Goal: Transaction & Acquisition: Purchase product/service

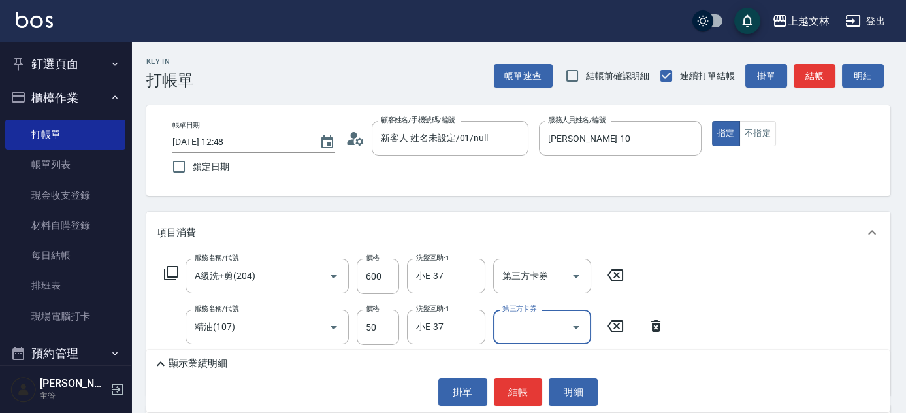
click at [61, 67] on button "釘選頁面" at bounding box center [65, 64] width 120 height 34
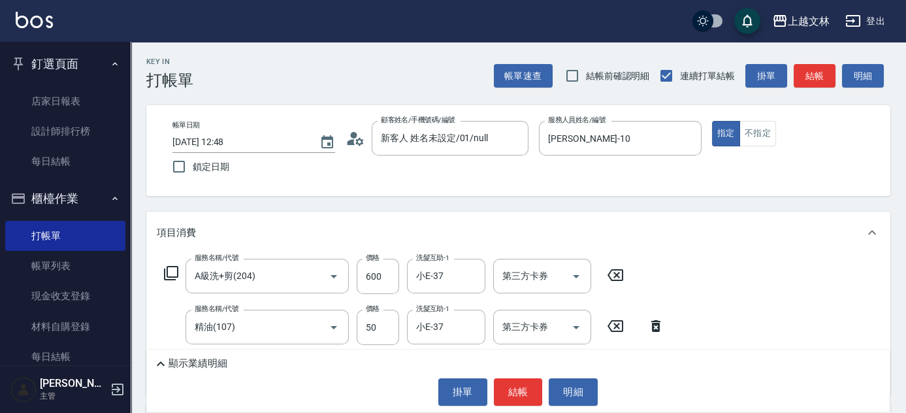
click at [61, 66] on button "釘選頁面" at bounding box center [65, 64] width 120 height 34
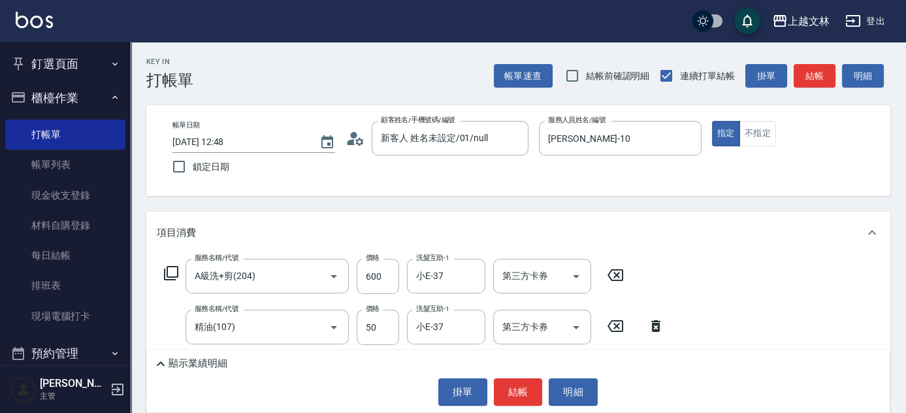
click at [63, 65] on button "釘選頁面" at bounding box center [65, 64] width 120 height 34
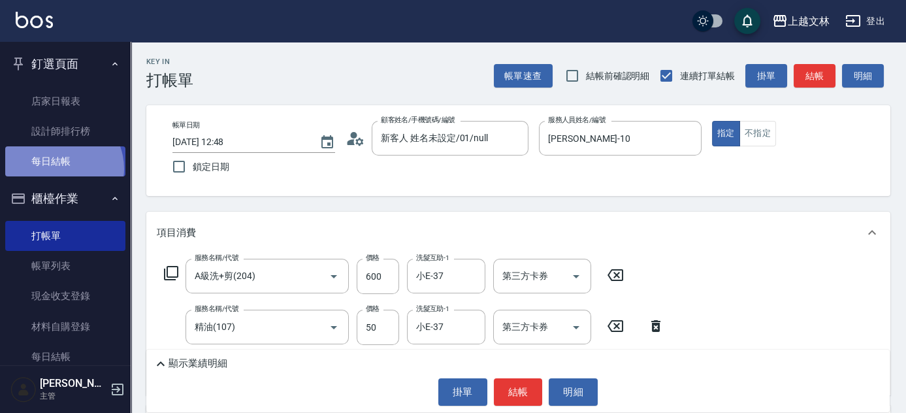
click at [59, 169] on link "每日結帳" at bounding box center [65, 161] width 120 height 30
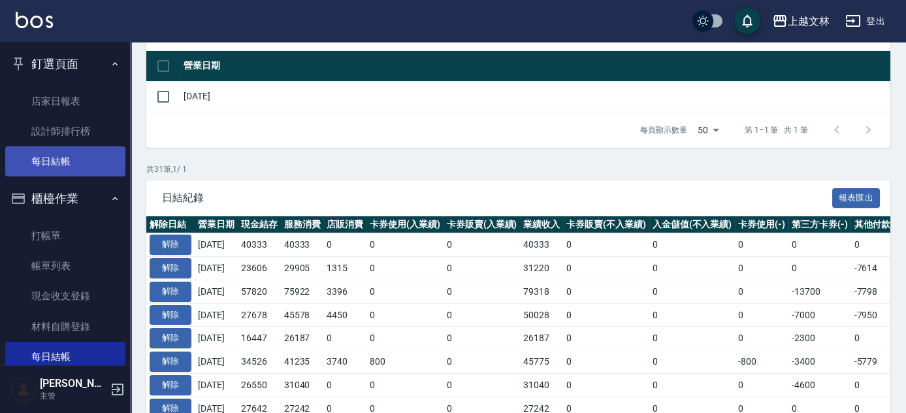
scroll to position [118, 0]
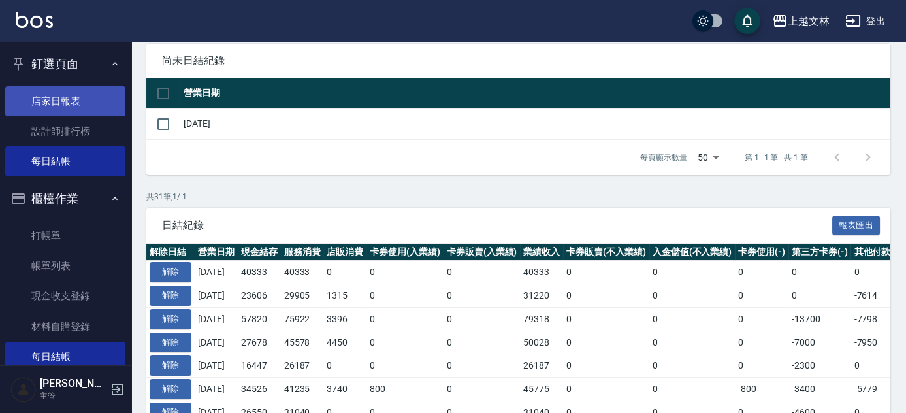
click at [43, 105] on link "店家日報表" at bounding box center [65, 101] width 120 height 30
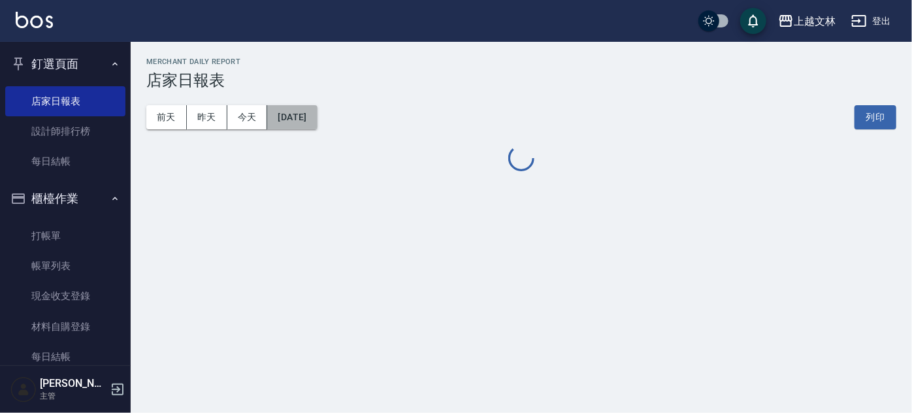
click at [317, 118] on button "[DATE]" at bounding box center [292, 117] width 50 height 24
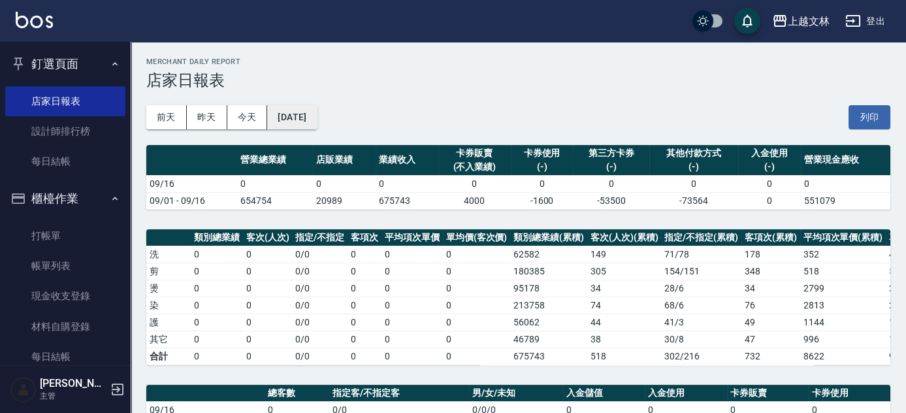
click at [297, 120] on button "[DATE]" at bounding box center [292, 117] width 50 height 24
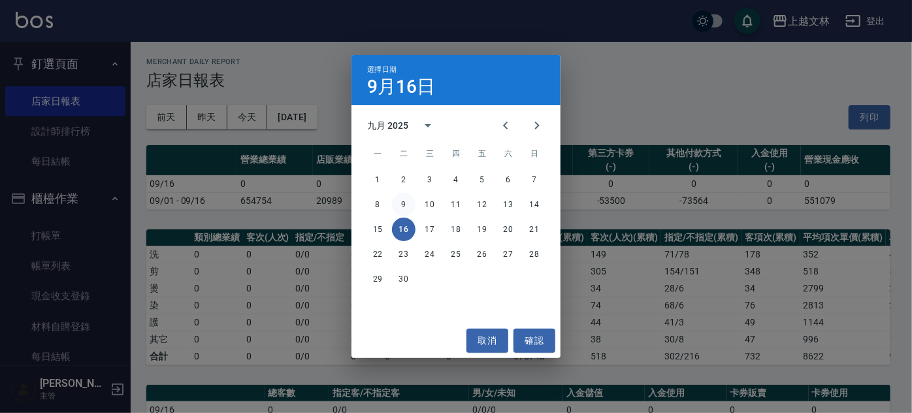
click at [406, 201] on button "9" at bounding box center [404, 205] width 24 height 24
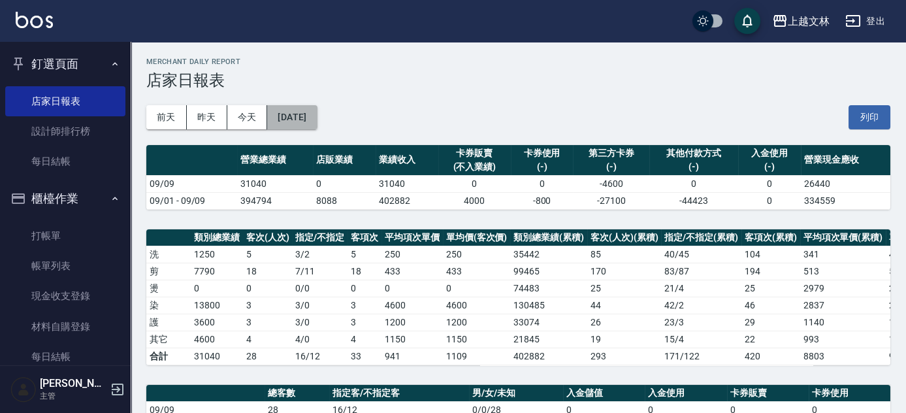
click at [317, 126] on button "[DATE]" at bounding box center [292, 117] width 50 height 24
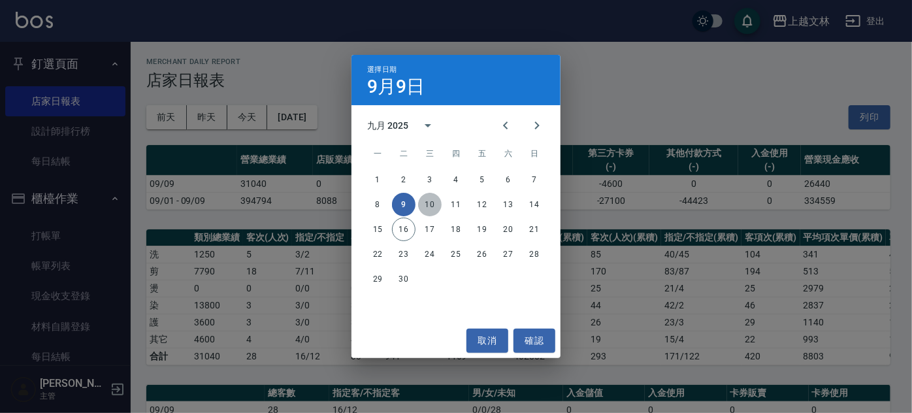
click at [426, 210] on button "10" at bounding box center [430, 205] width 24 height 24
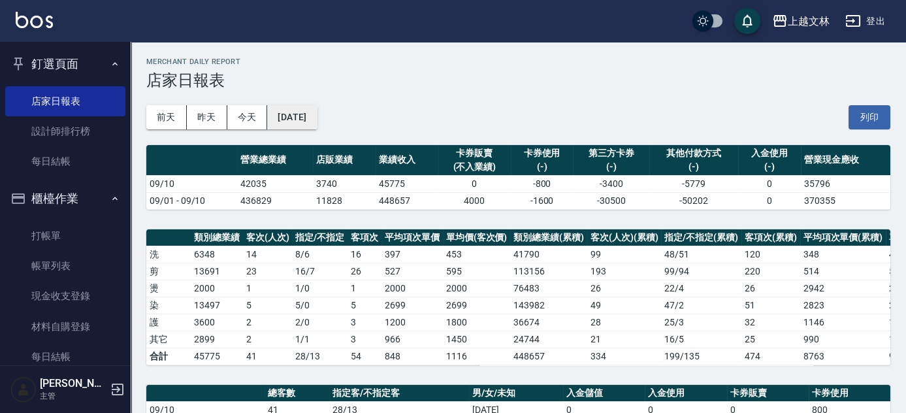
click at [317, 121] on button "[DATE]" at bounding box center [292, 117] width 50 height 24
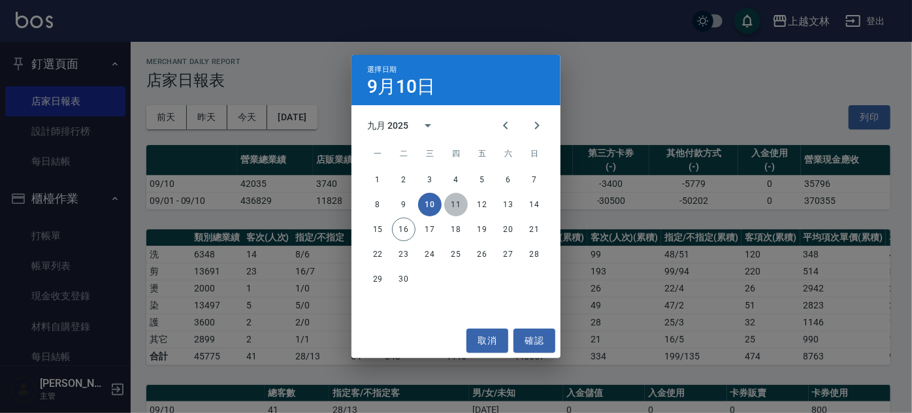
click at [452, 208] on button "11" at bounding box center [456, 205] width 24 height 24
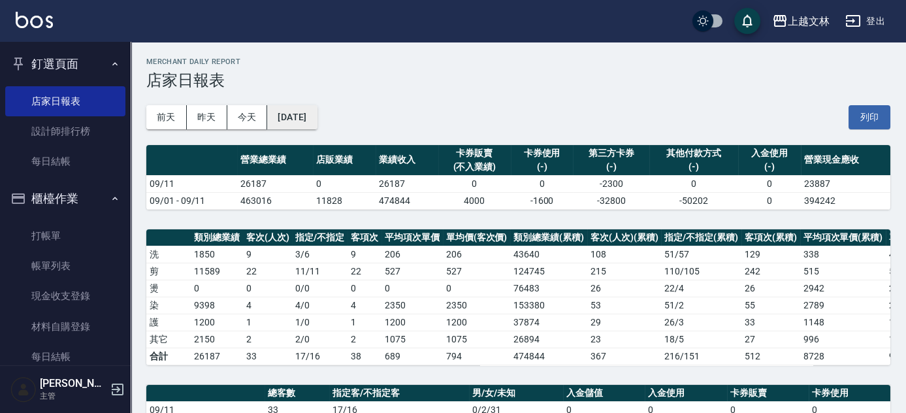
click at [317, 116] on button "[DATE]" at bounding box center [292, 117] width 50 height 24
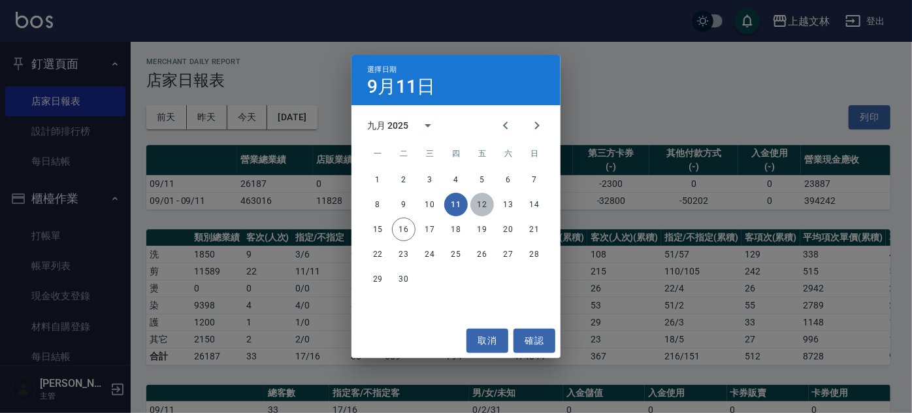
click at [487, 207] on button "12" at bounding box center [482, 205] width 24 height 24
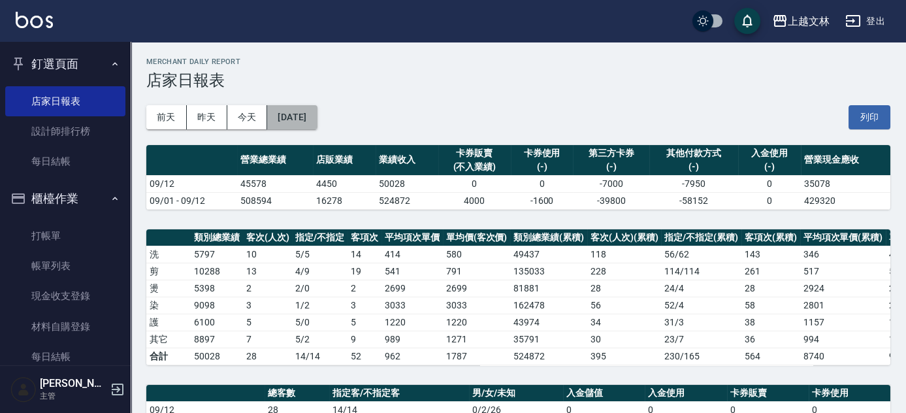
click at [314, 121] on button "[DATE]" at bounding box center [292, 117] width 50 height 24
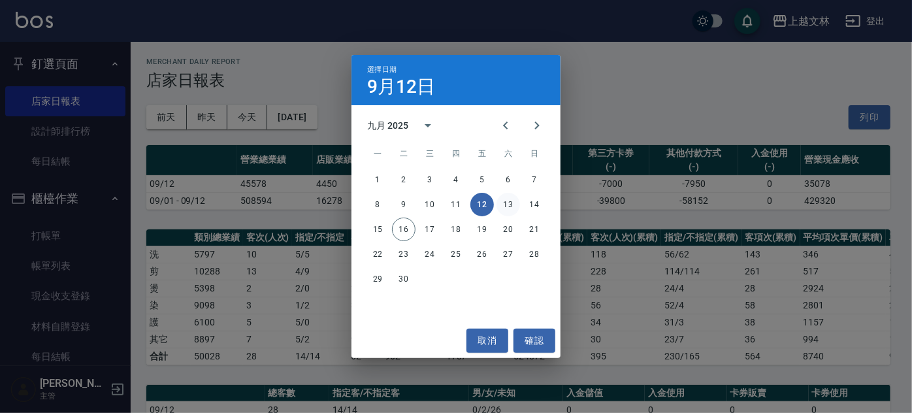
click at [504, 210] on button "13" at bounding box center [508, 205] width 24 height 24
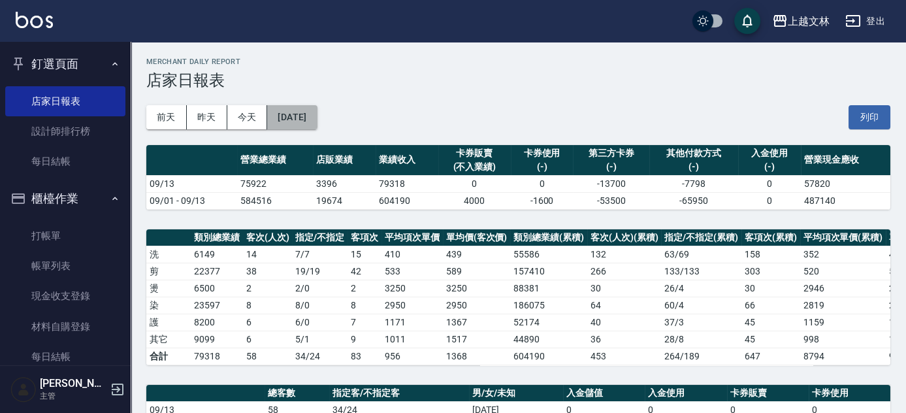
click at [317, 120] on button "[DATE]" at bounding box center [292, 117] width 50 height 24
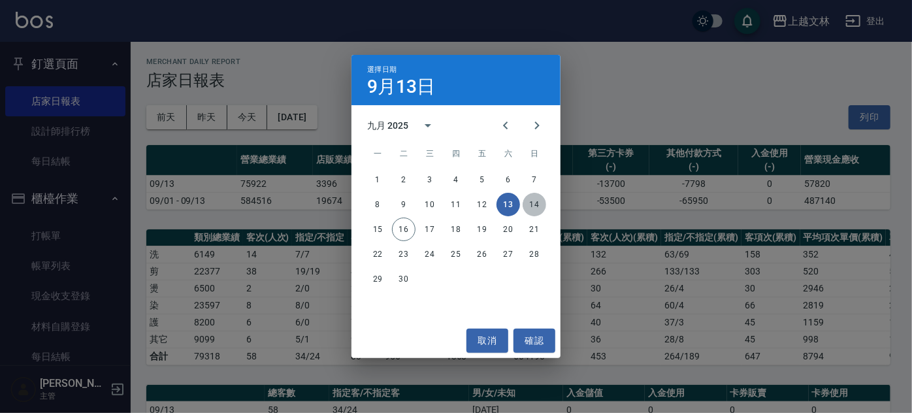
click at [540, 208] on button "14" at bounding box center [535, 205] width 24 height 24
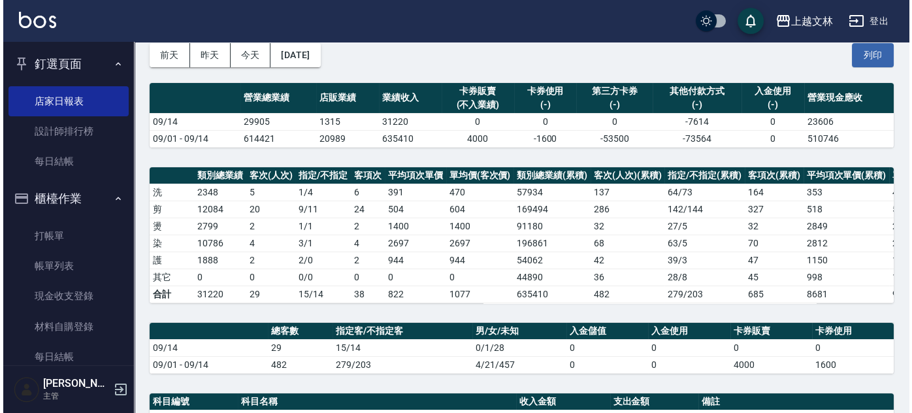
scroll to position [59, 0]
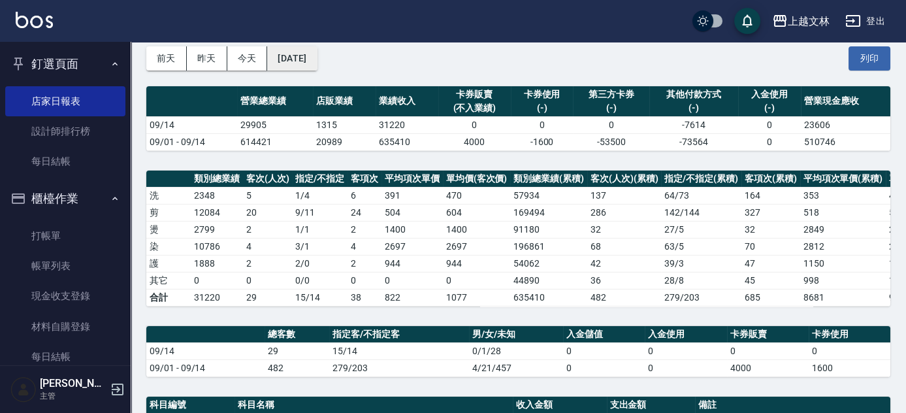
click at [317, 67] on button "[DATE]" at bounding box center [292, 58] width 50 height 24
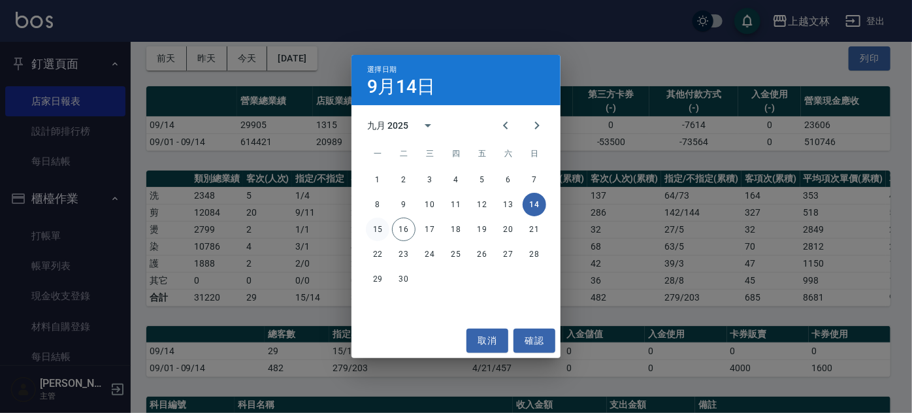
click at [378, 231] on button "15" at bounding box center [378, 230] width 24 height 24
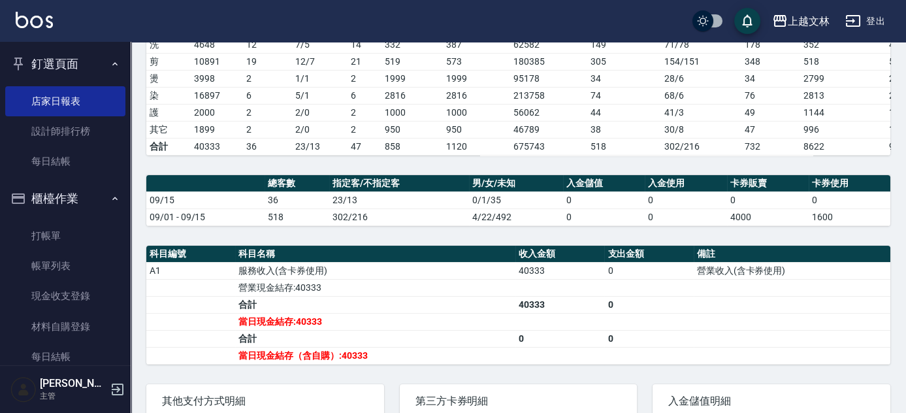
scroll to position [237, 0]
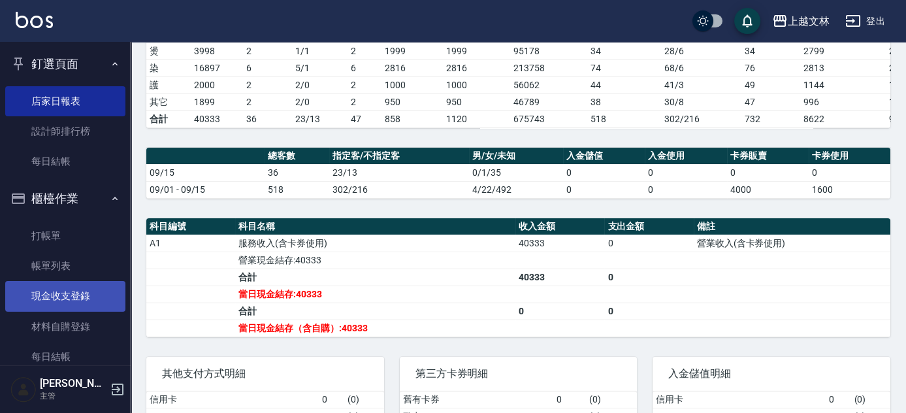
click at [74, 299] on link "現金收支登錄" at bounding box center [65, 296] width 120 height 30
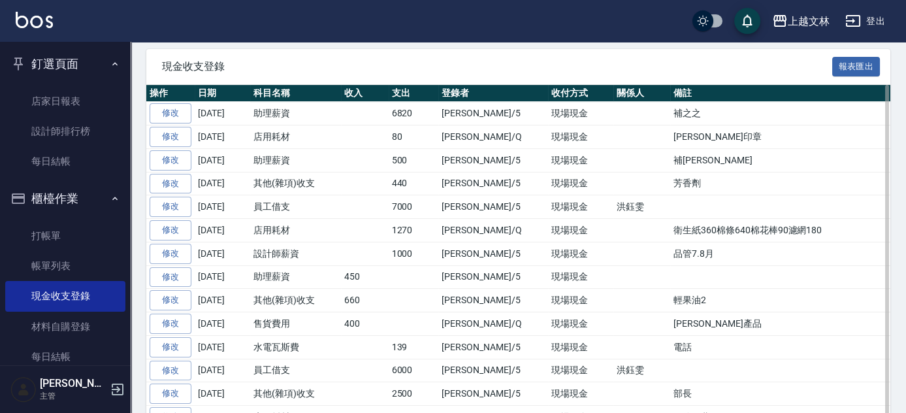
scroll to position [206, 0]
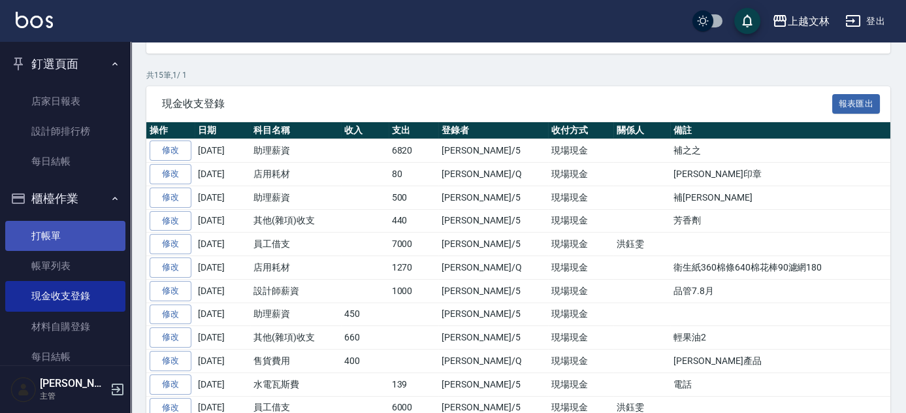
click at [37, 231] on link "打帳單" at bounding box center [65, 236] width 120 height 30
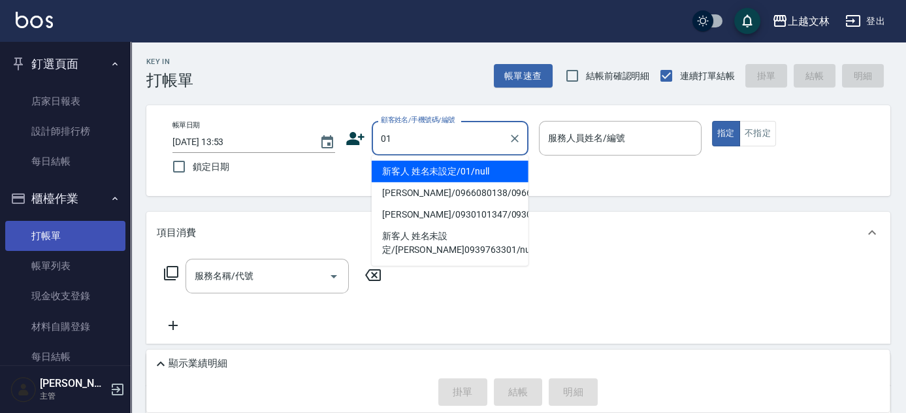
type input "新客人 姓名未設定/01/null"
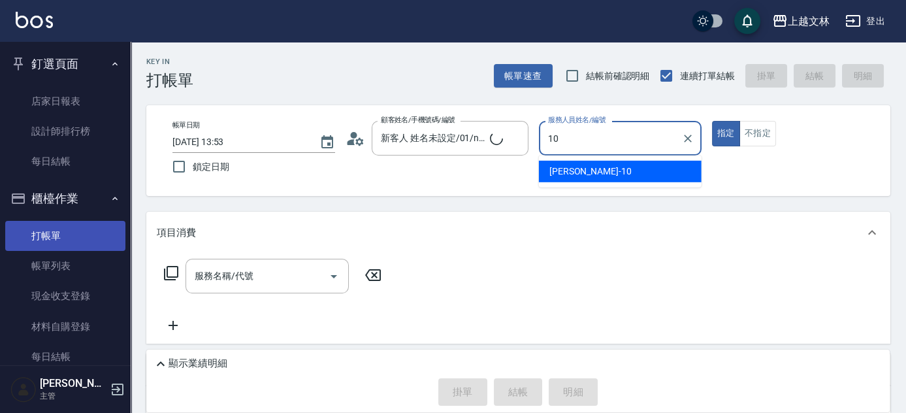
type input "[PERSON_NAME]-10"
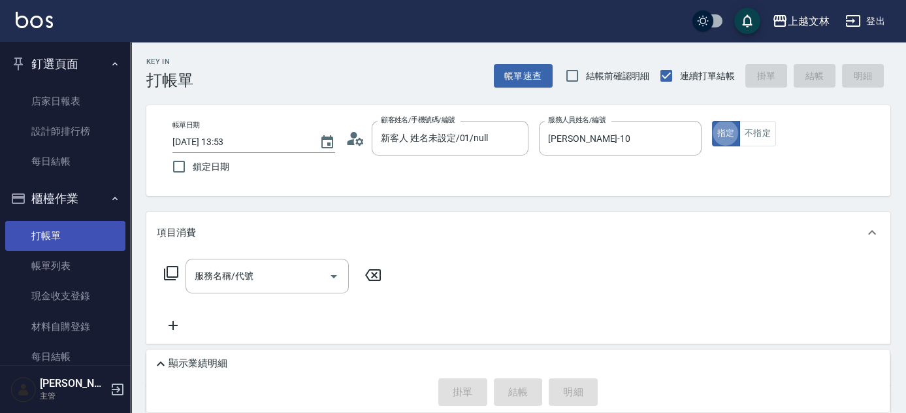
type button "true"
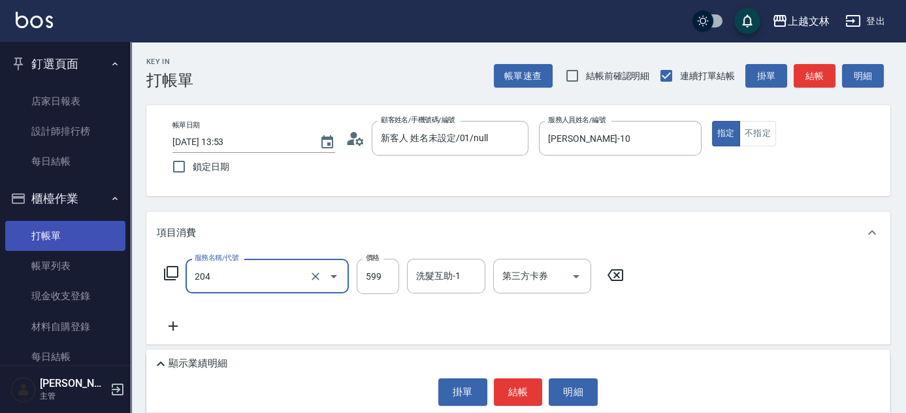
type input "A級洗+剪(204)"
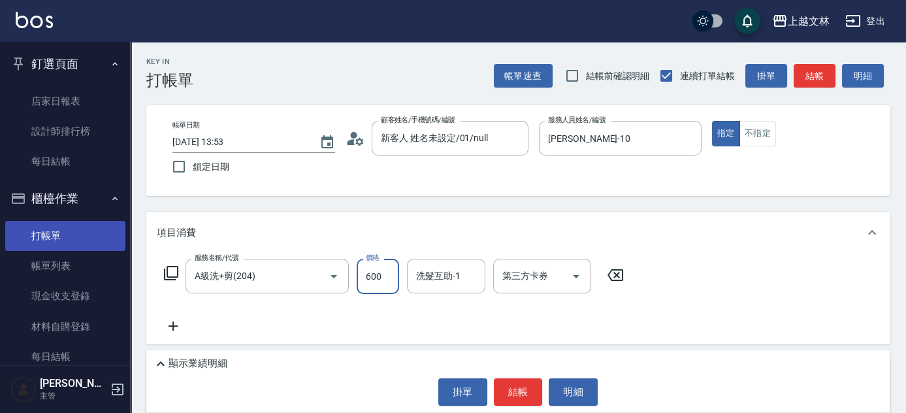
type input "600"
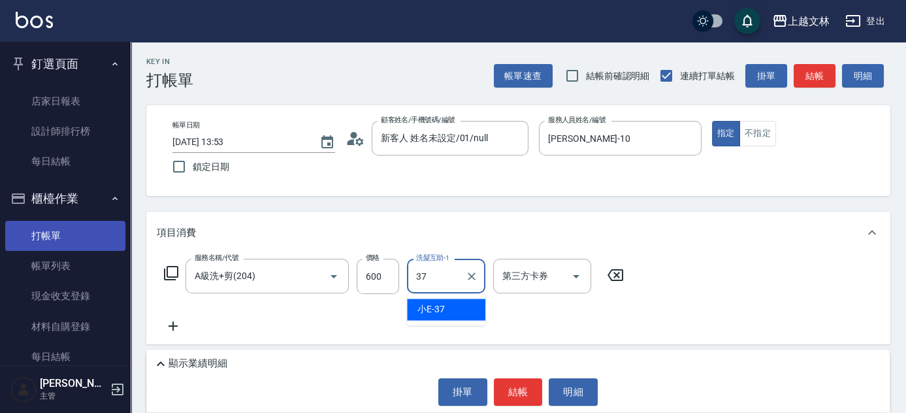
type input "小E-37"
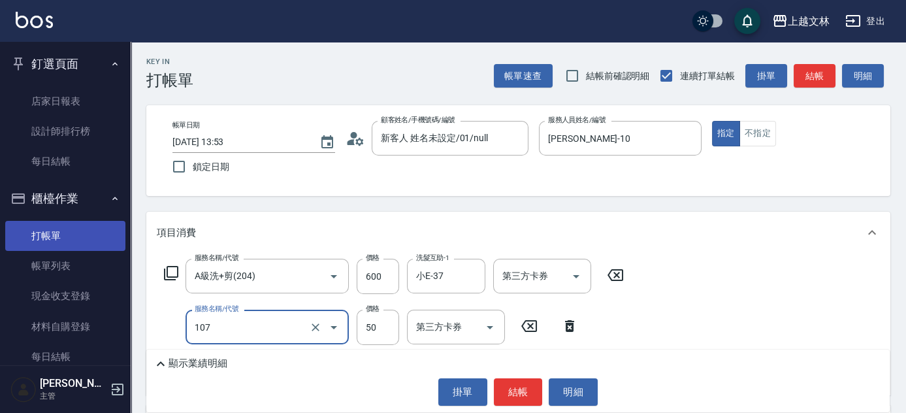
type input "精油(107)"
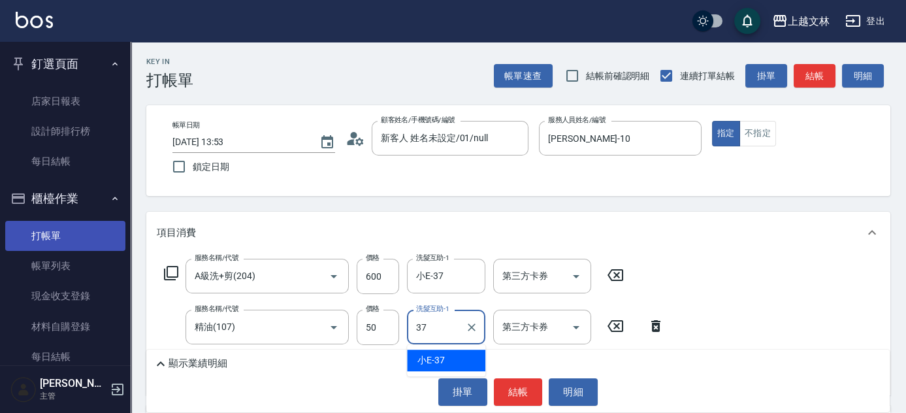
type input "小E-37"
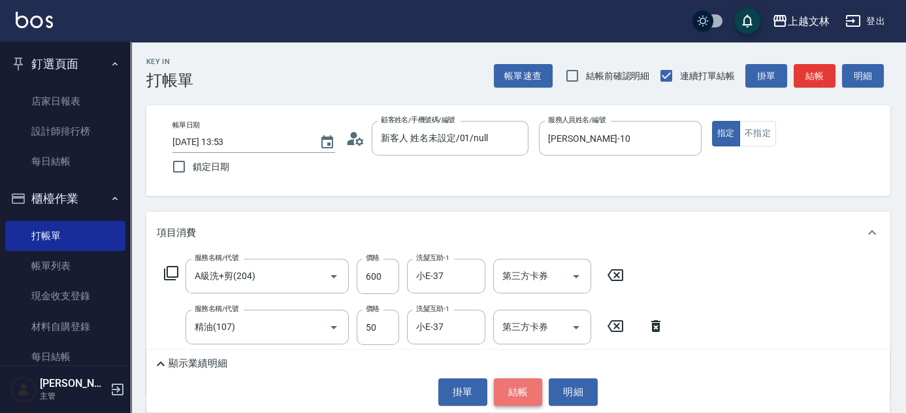
click at [509, 387] on button "結帳" at bounding box center [518, 391] width 49 height 27
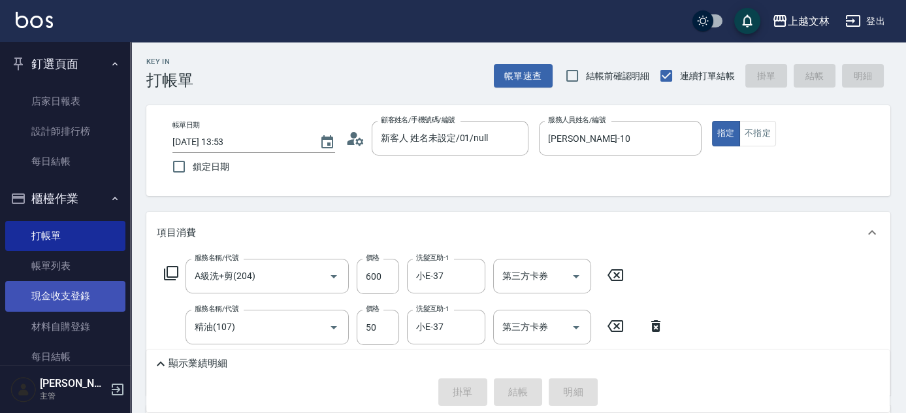
type input "[DATE] 14:21"
